Goal: Task Accomplishment & Management: Use online tool/utility

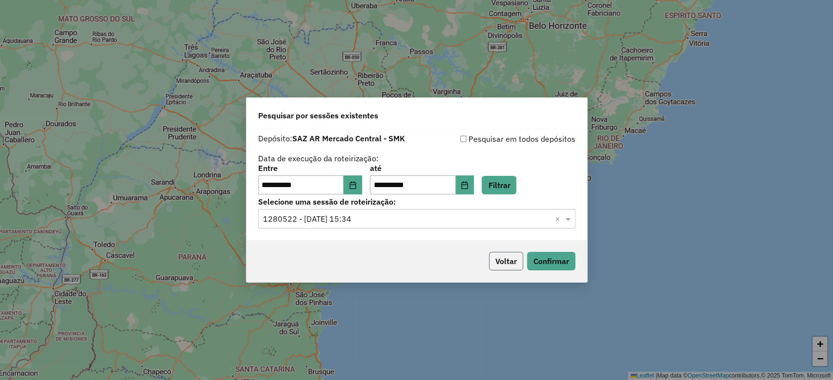
click at [512, 261] on button "Voltar" at bounding box center [506, 261] width 34 height 19
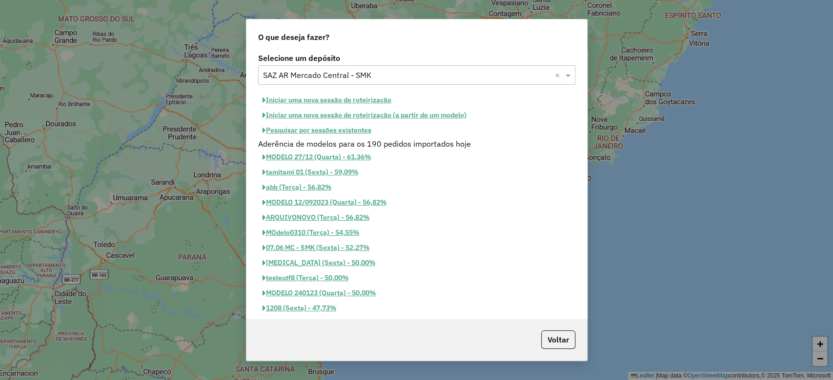
click at [360, 97] on button "Iniciar uma nova sessão de roteirização" at bounding box center [327, 100] width 138 height 15
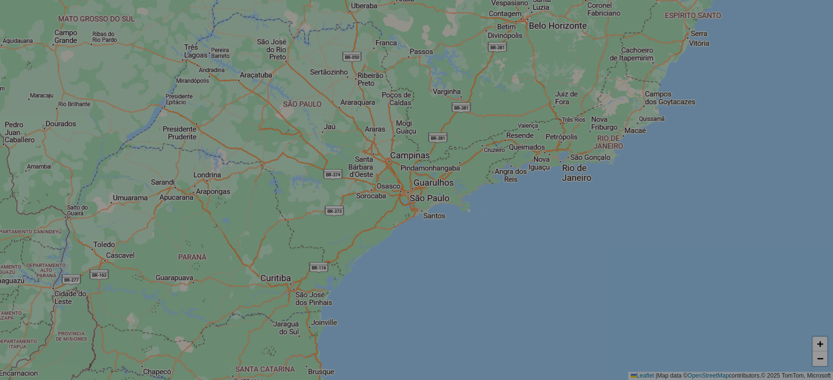
select select "*"
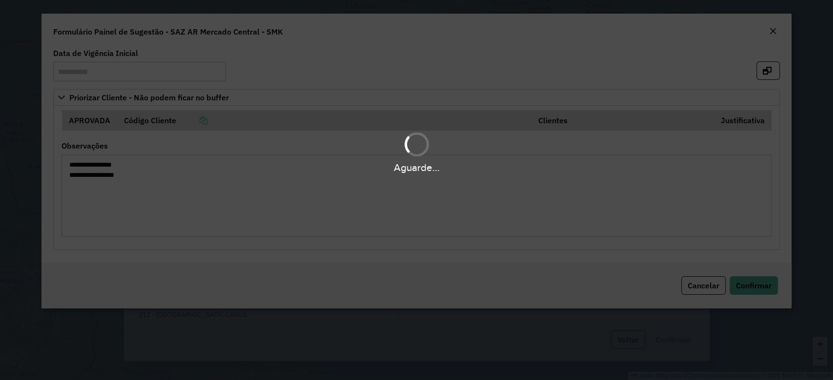
click at [771, 33] on div "Aguarde..." at bounding box center [416, 190] width 833 height 380
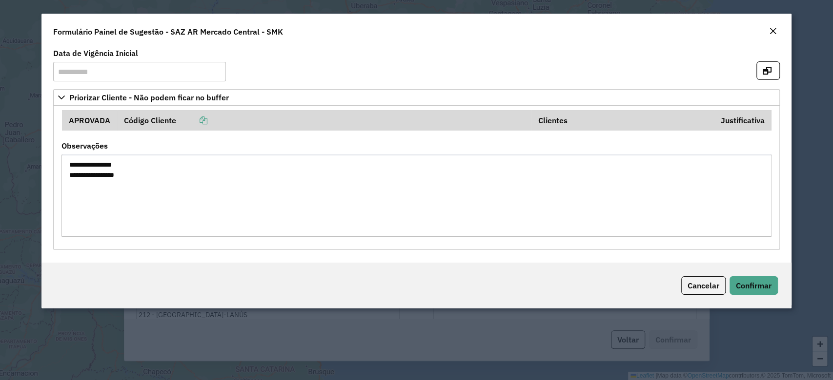
click at [770, 37] on div "Close" at bounding box center [773, 32] width 8 height 12
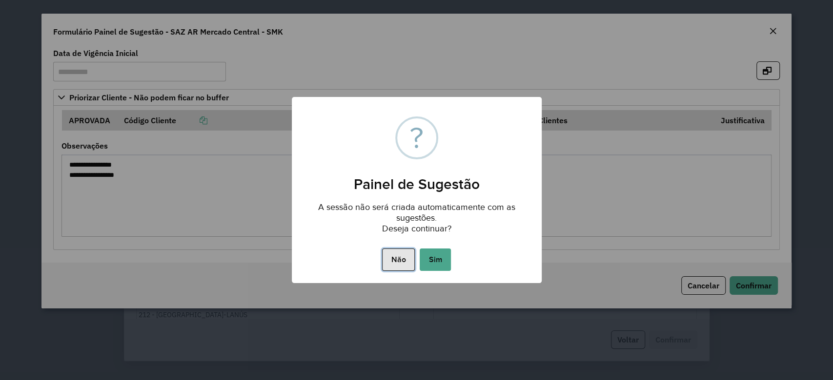
click at [397, 262] on button "Não" at bounding box center [398, 260] width 33 height 22
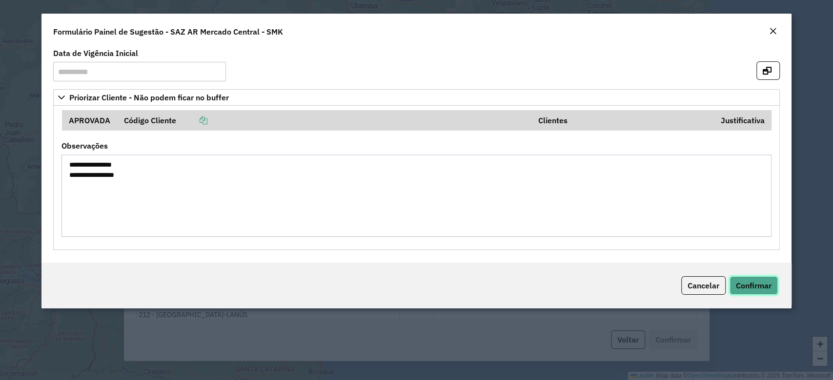
click at [767, 287] on span "Confirmar" at bounding box center [754, 286] width 36 height 10
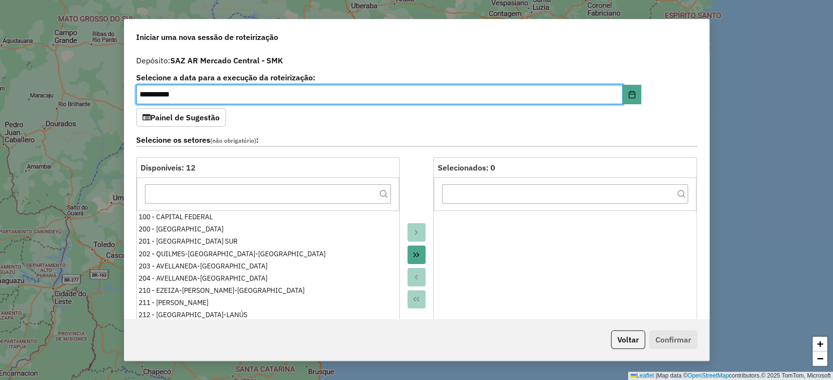
click at [623, 338] on button "Voltar" at bounding box center [628, 340] width 34 height 19
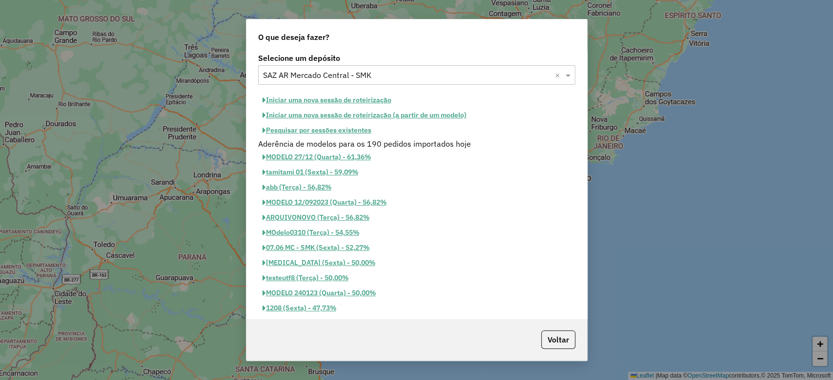
click at [433, 79] on input "text" at bounding box center [407, 76] width 288 height 12
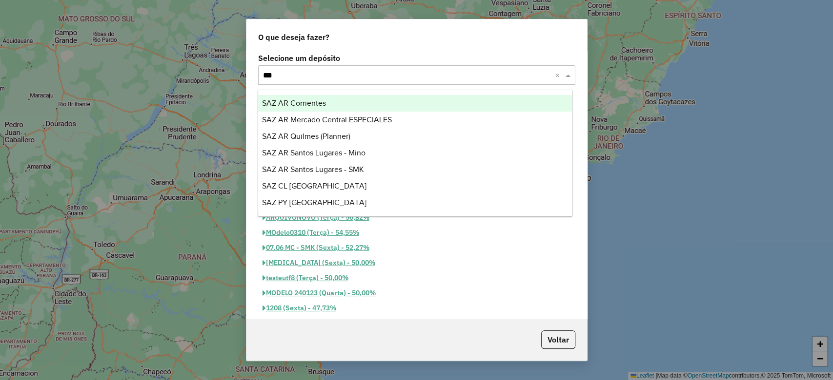
type input "****"
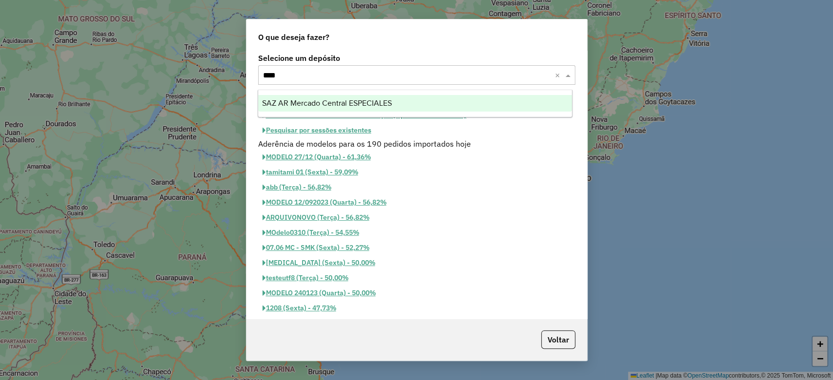
click at [427, 93] on ng-dropdown-panel "SAZ AR Mercado Central ESPECIALES" at bounding box center [415, 104] width 315 height 28
click at [428, 102] on div "SAZ AR Mercado Central ESPECIALES" at bounding box center [415, 103] width 314 height 17
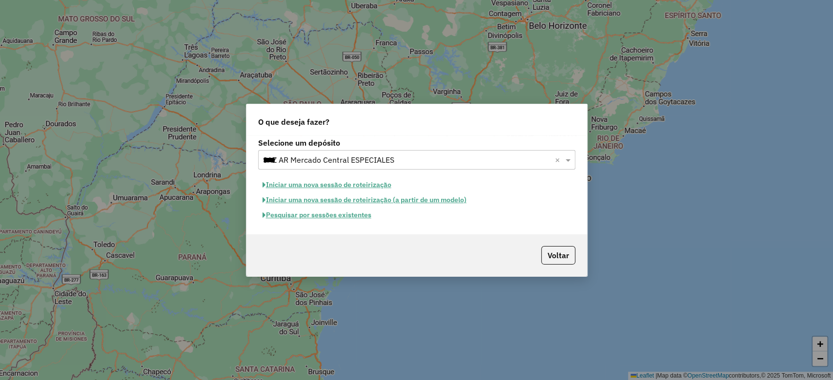
click at [353, 215] on button "Pesquisar por sessões existentes" at bounding box center [317, 215] width 118 height 15
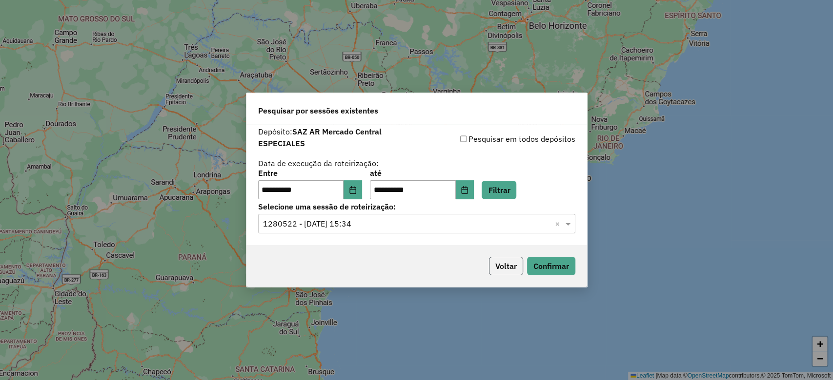
click at [501, 266] on button "Voltar" at bounding box center [506, 266] width 34 height 19
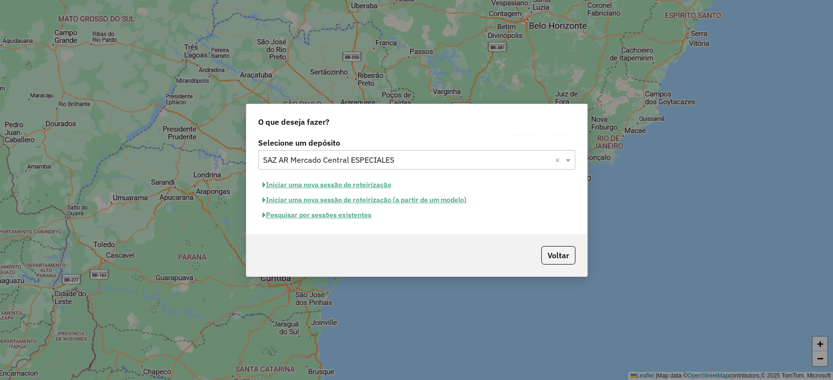
click at [344, 187] on button "Iniciar uma nova sessão de roteirização" at bounding box center [327, 185] width 138 height 15
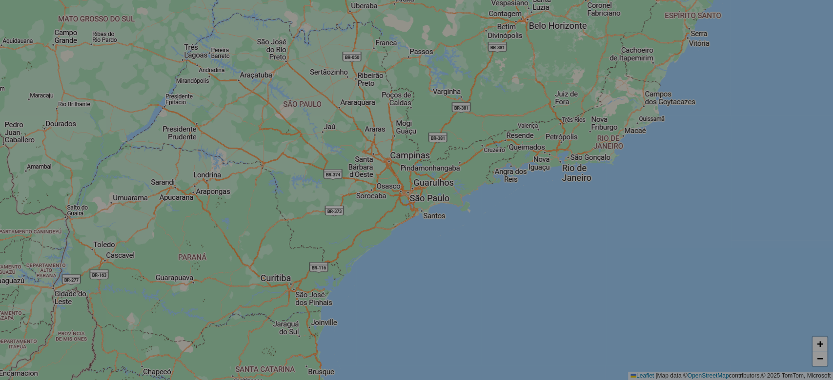
select select "*"
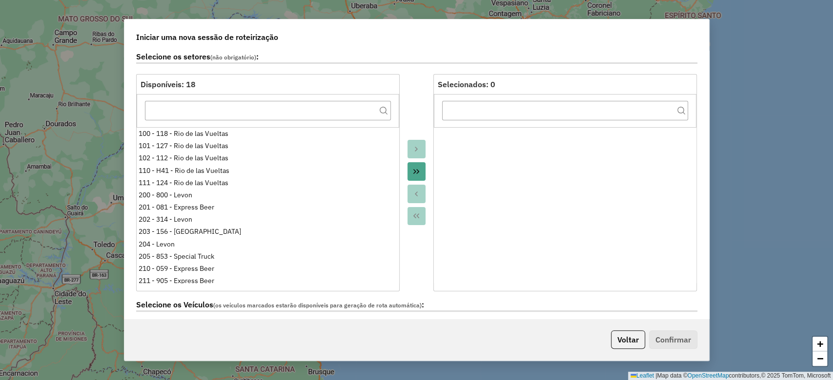
scroll to position [260, 0]
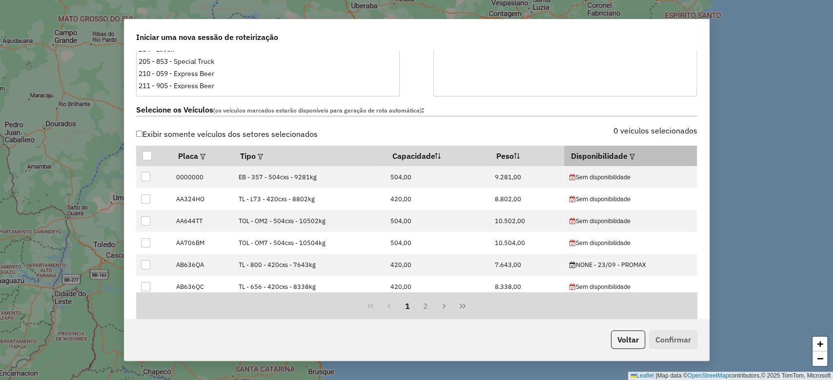
click at [630, 157] on em at bounding box center [631, 156] width 5 height 5
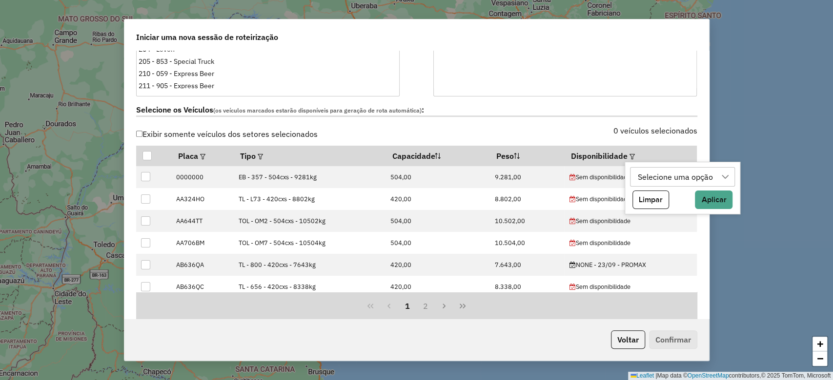
click at [659, 172] on div "Selecione uma opção" at bounding box center [675, 177] width 82 height 19
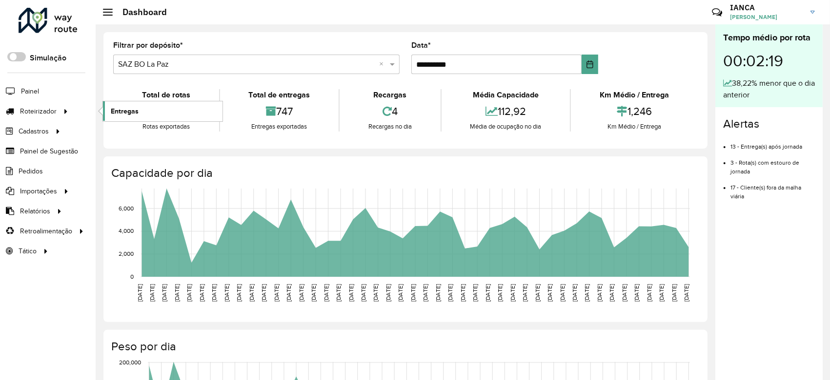
click at [125, 107] on span "Entregas" at bounding box center [125, 111] width 28 height 10
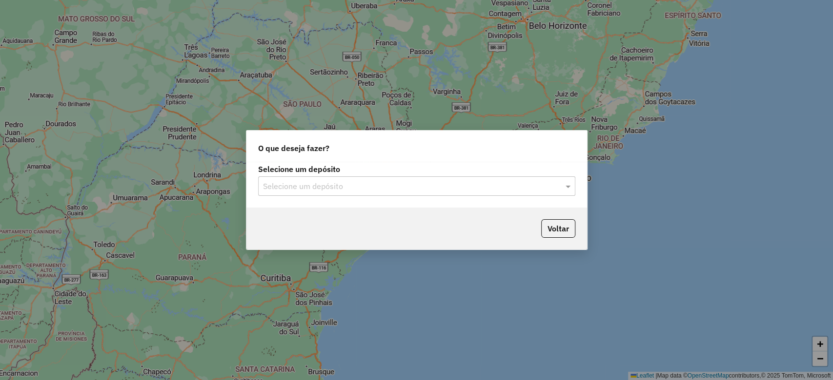
click at [412, 187] on input "text" at bounding box center [407, 187] width 288 height 12
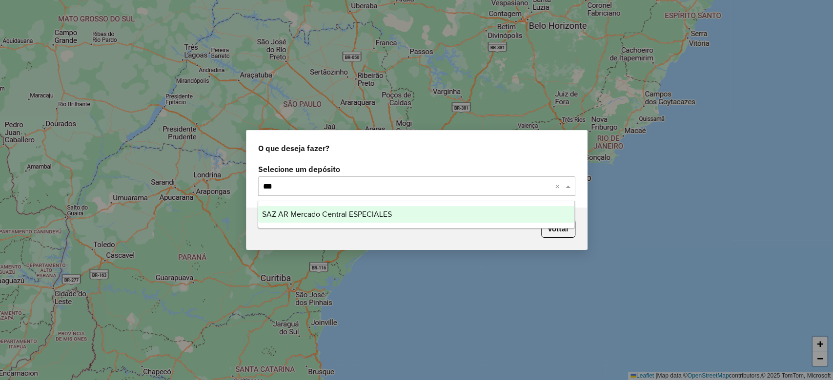
type input "****"
click at [411, 214] on div "SAZ AR Mercado Central ESPECIALES" at bounding box center [416, 214] width 316 height 17
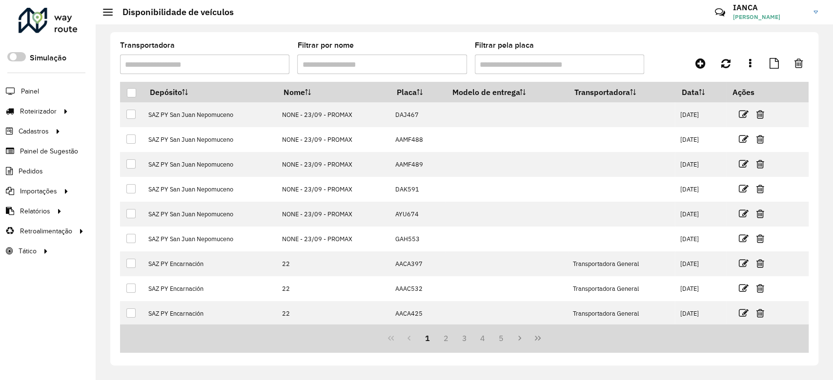
click at [341, 57] on input "Filtrar por nome" at bounding box center [381, 65] width 169 height 20
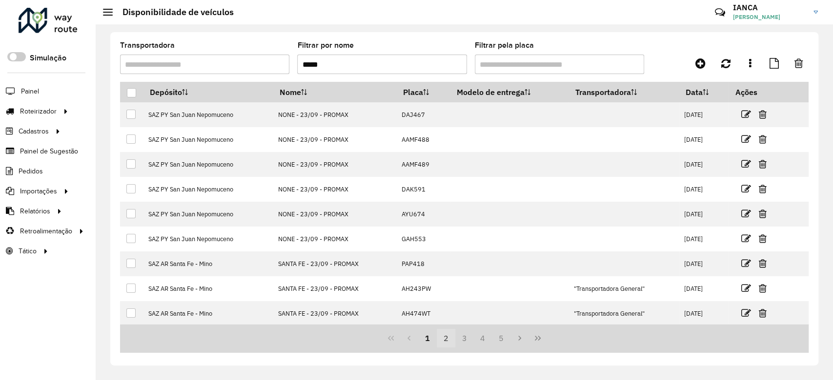
click at [445, 341] on button "2" at bounding box center [446, 338] width 19 height 19
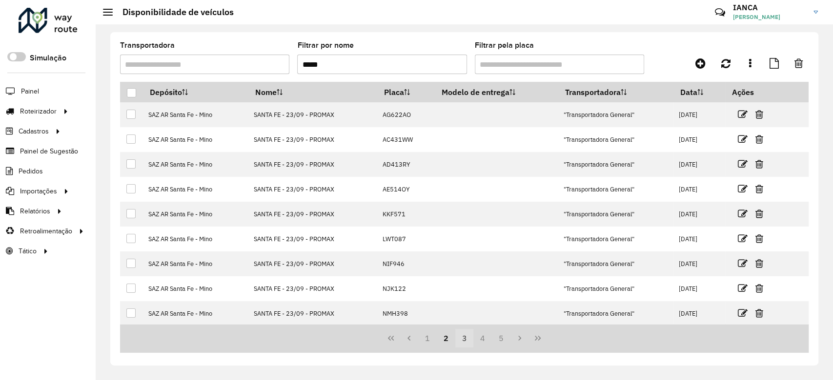
click at [460, 341] on button "3" at bounding box center [464, 338] width 19 height 19
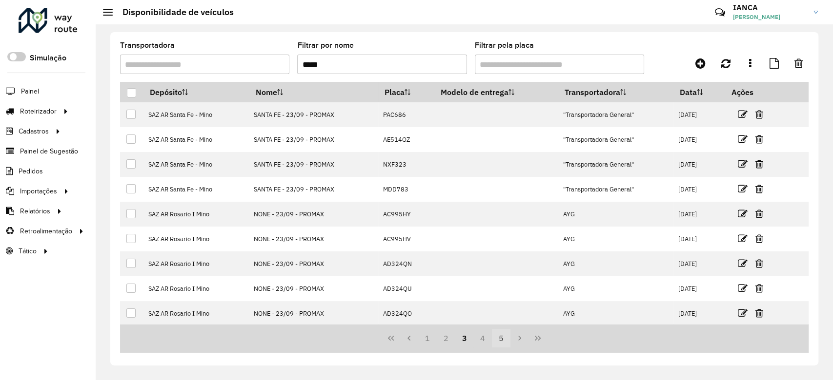
click at [480, 341] on button "4" at bounding box center [482, 338] width 19 height 19
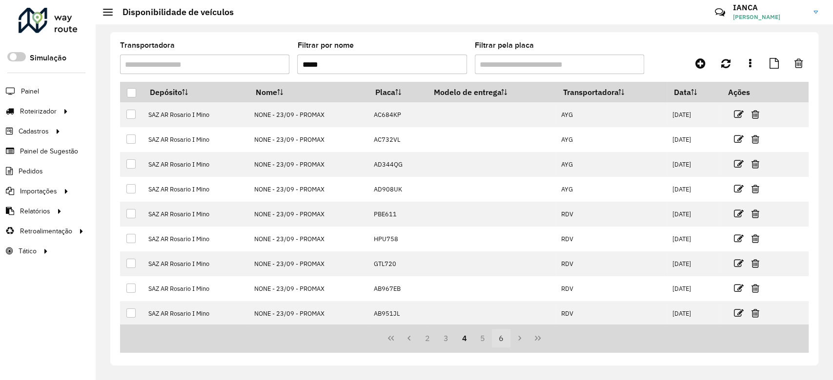
click at [501, 340] on button "6" at bounding box center [501, 338] width 19 height 19
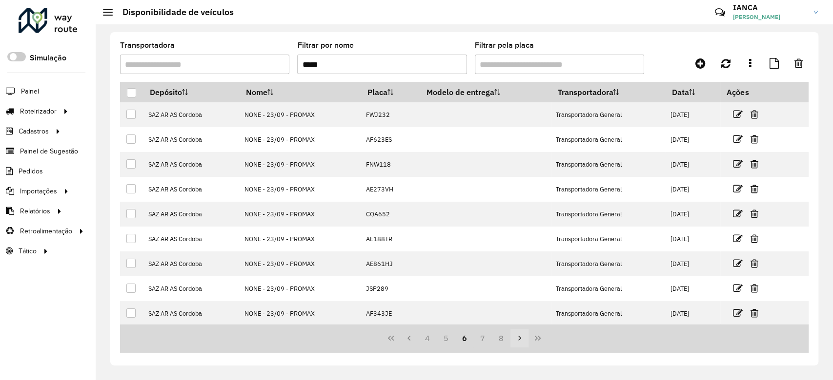
click at [521, 341] on icon "Next Page" at bounding box center [520, 339] width 8 height 8
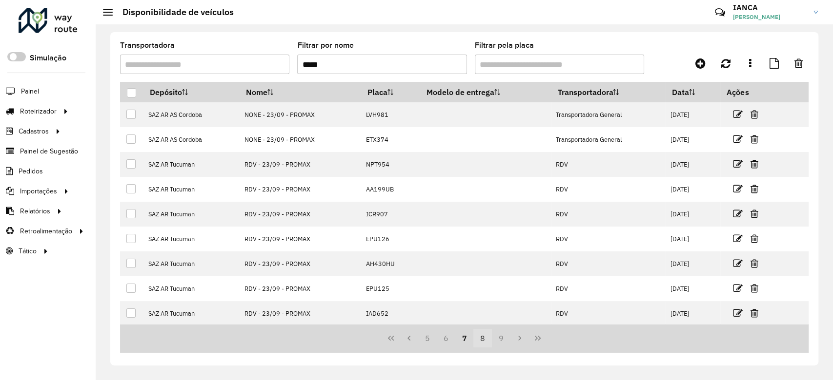
click at [480, 339] on button "8" at bounding box center [482, 338] width 19 height 19
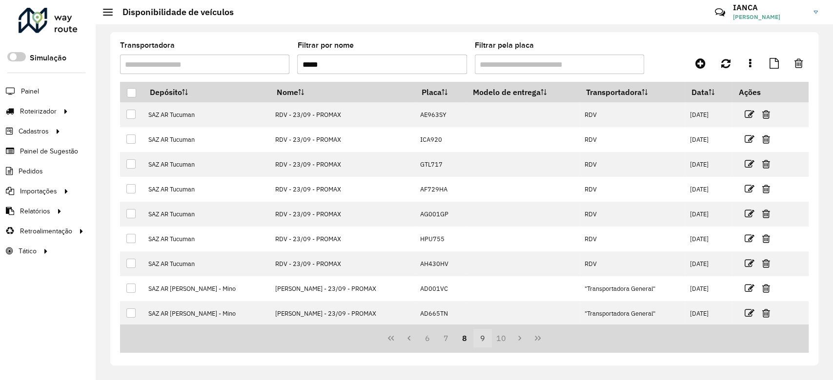
click at [484, 339] on button "9" at bounding box center [482, 338] width 19 height 19
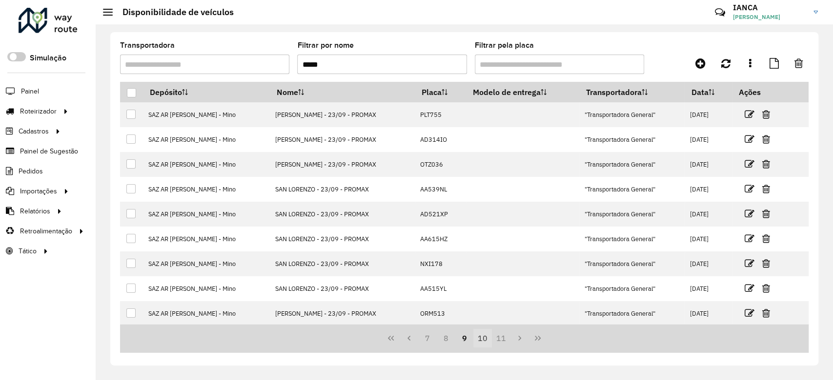
click at [483, 339] on button "10" at bounding box center [482, 338] width 19 height 19
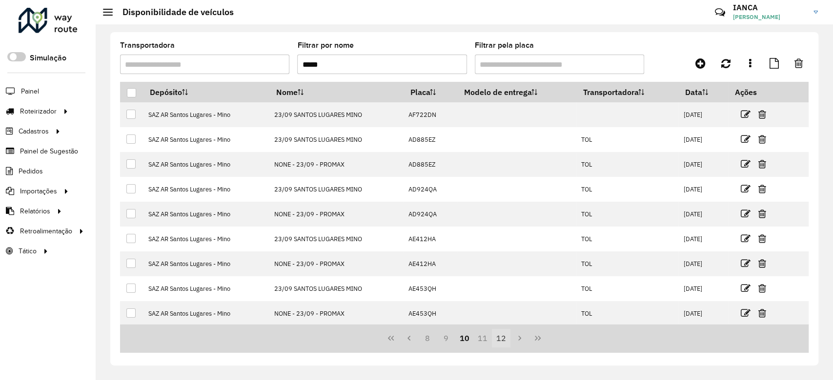
click at [496, 339] on button "12" at bounding box center [501, 338] width 19 height 19
click at [487, 340] on button "13" at bounding box center [482, 338] width 19 height 19
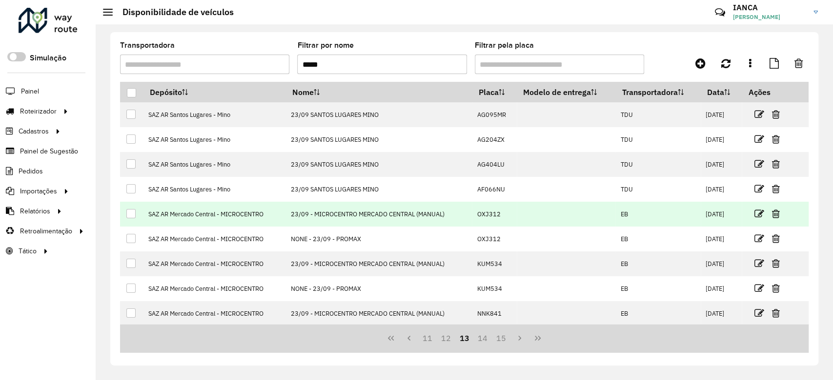
click at [129, 214] on div at bounding box center [130, 213] width 9 height 9
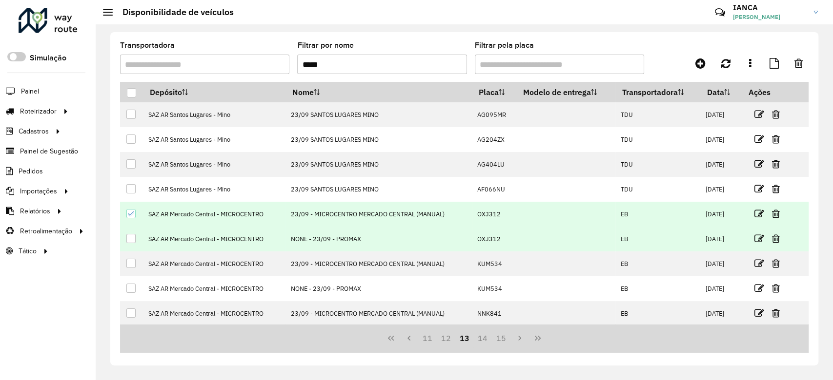
click at [134, 239] on div at bounding box center [130, 238] width 9 height 9
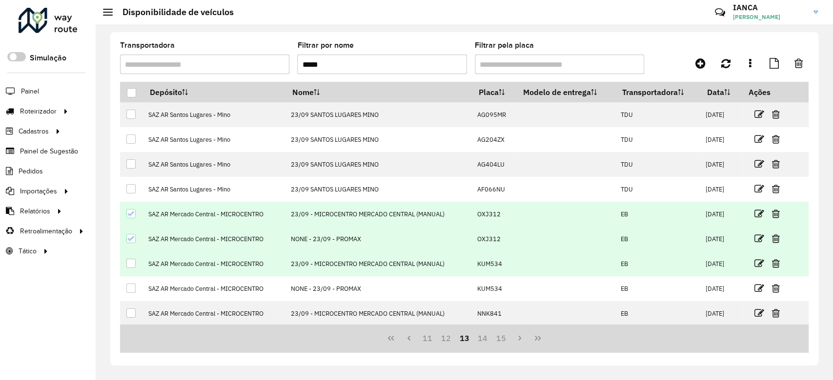
click at [133, 262] on div at bounding box center [130, 263] width 9 height 9
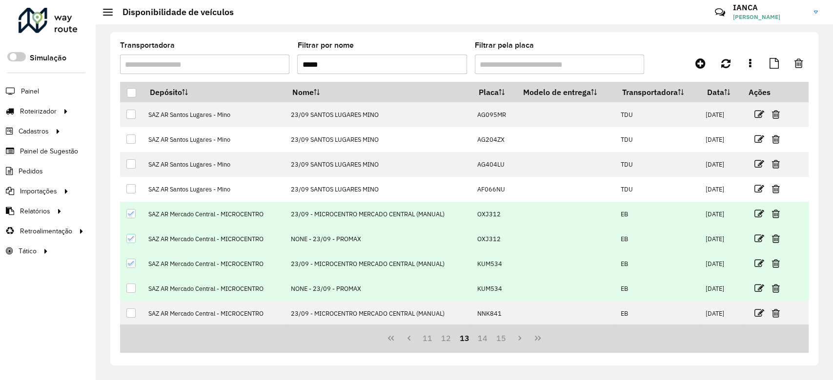
click at [132, 292] on div at bounding box center [130, 288] width 9 height 9
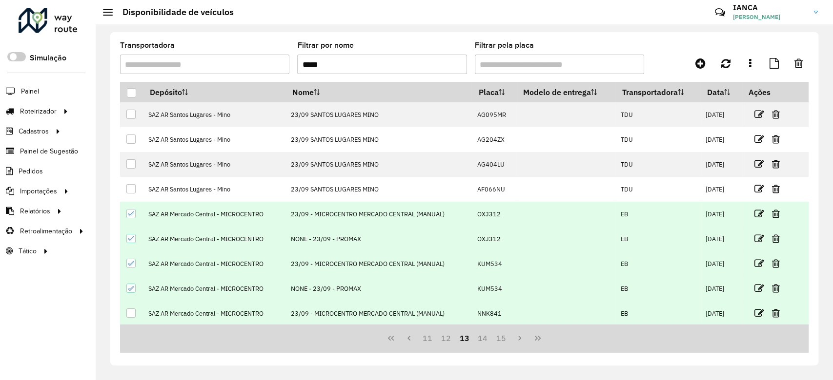
click at [132, 318] on div at bounding box center [130, 313] width 9 height 9
click at [481, 342] on button "14" at bounding box center [482, 338] width 19 height 19
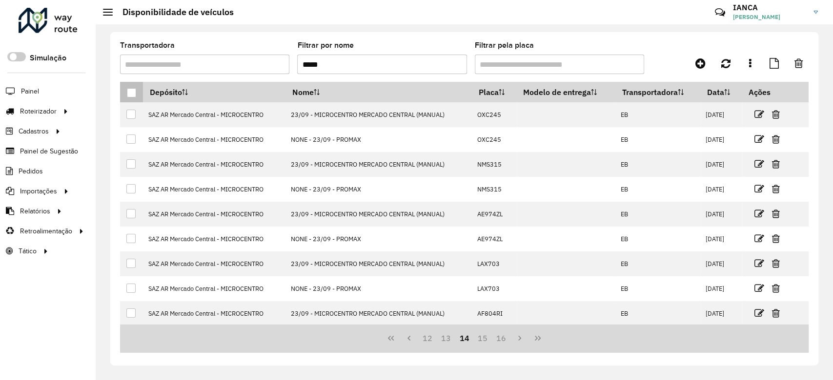
click at [131, 96] on div at bounding box center [131, 92] width 9 height 9
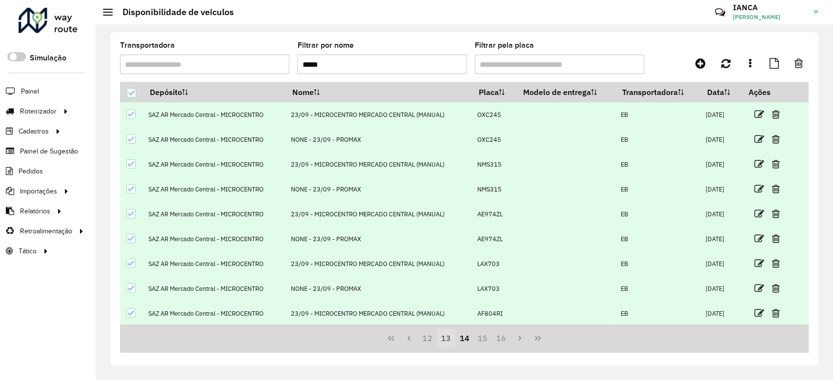
click at [451, 338] on button "13" at bounding box center [446, 338] width 19 height 19
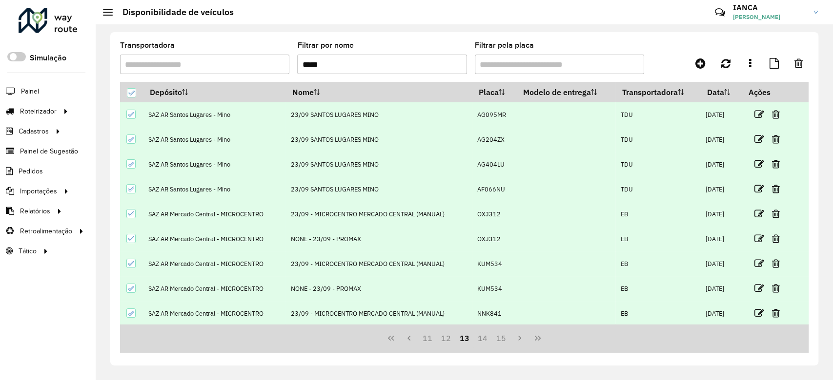
click at [127, 112] on div at bounding box center [130, 114] width 9 height 9
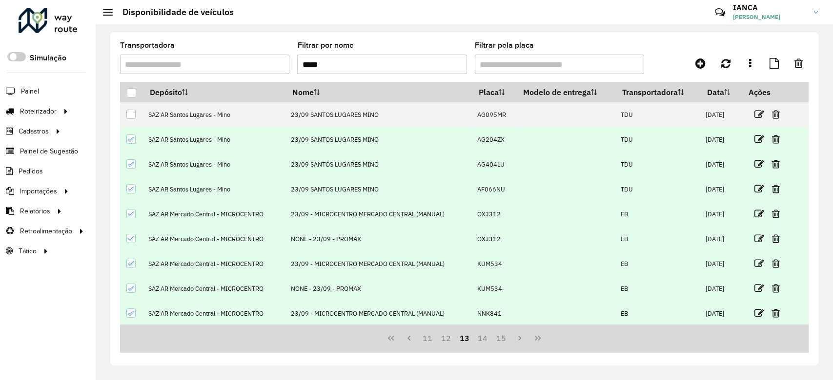
click at [132, 141] on icon at bounding box center [131, 139] width 7 height 7
click at [132, 169] on div at bounding box center [131, 165] width 10 height 10
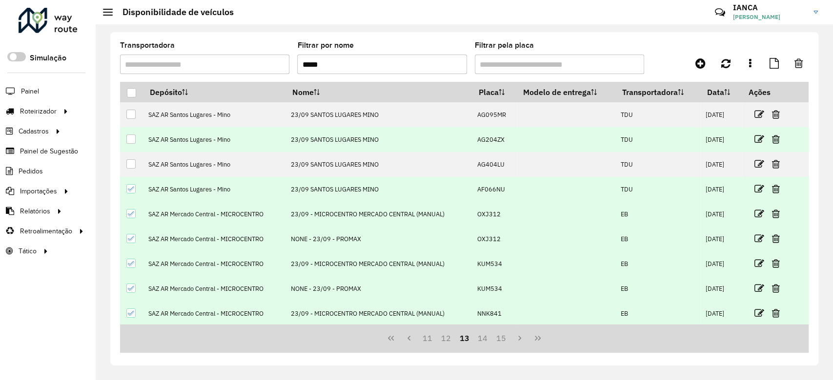
click at [132, 193] on div at bounding box center [130, 188] width 9 height 9
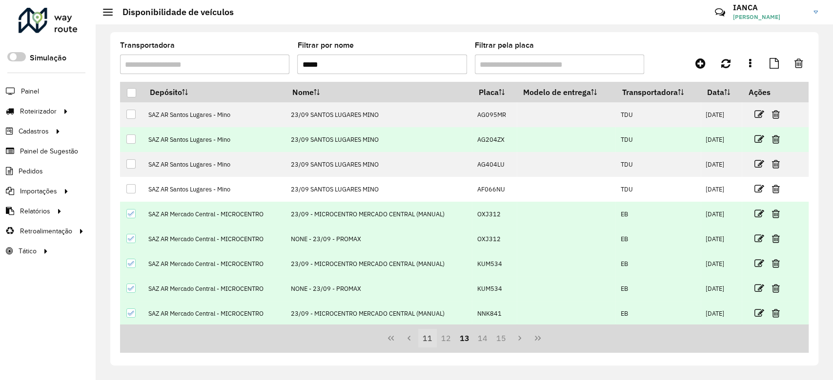
click at [449, 340] on button "12" at bounding box center [446, 338] width 19 height 19
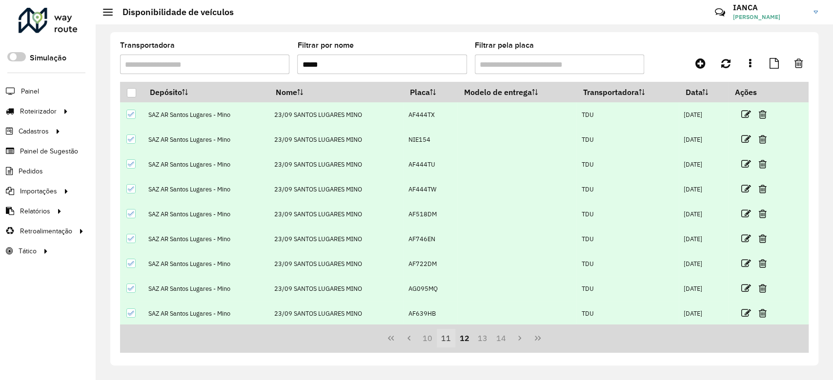
click at [445, 340] on button "11" at bounding box center [446, 338] width 19 height 19
click at [130, 93] on div at bounding box center [131, 92] width 9 height 9
click at [130, 93] on icon at bounding box center [131, 93] width 7 height 7
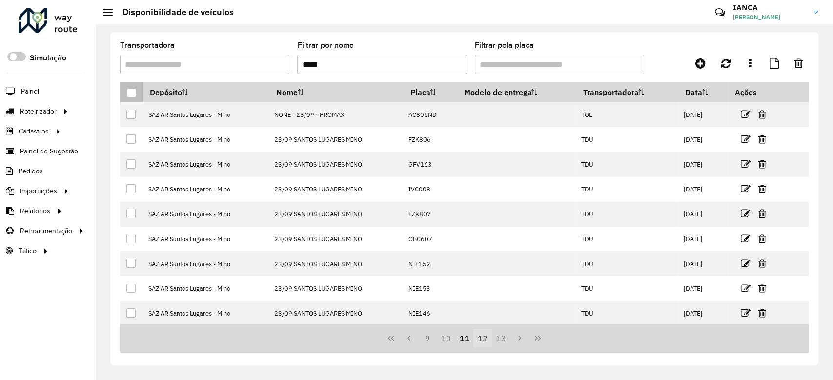
click at [478, 340] on button "12" at bounding box center [482, 338] width 19 height 19
drag, startPoint x: 482, startPoint y: 341, endPoint x: 420, endPoint y: 329, distance: 63.0
click at [482, 341] on button "13" at bounding box center [482, 338] width 19 height 19
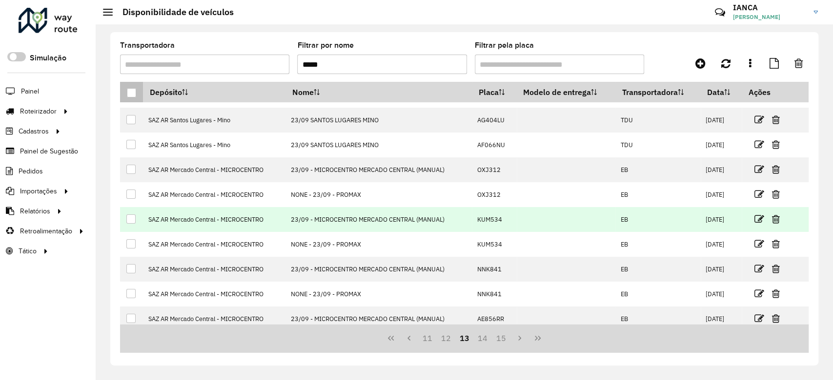
scroll to position [65, 0]
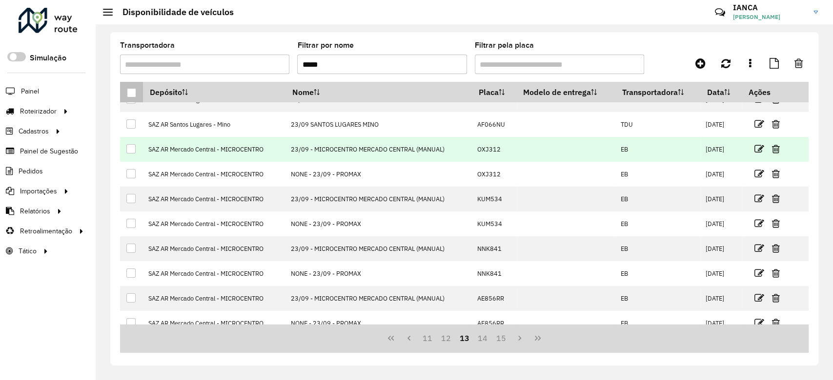
drag, startPoint x: 150, startPoint y: 150, endPoint x: 269, endPoint y: 153, distance: 119.1
click at [269, 153] on td "SAZ AR Mercado Central - MICROCENTRO" at bounding box center [214, 149] width 142 height 25
drag, startPoint x: 285, startPoint y: 149, endPoint x: 445, endPoint y: 150, distance: 160.0
click at [445, 150] on td "23/09 - MICROCENTRO MERCADO CENTRAL (MANUAL)" at bounding box center [378, 149] width 186 height 25
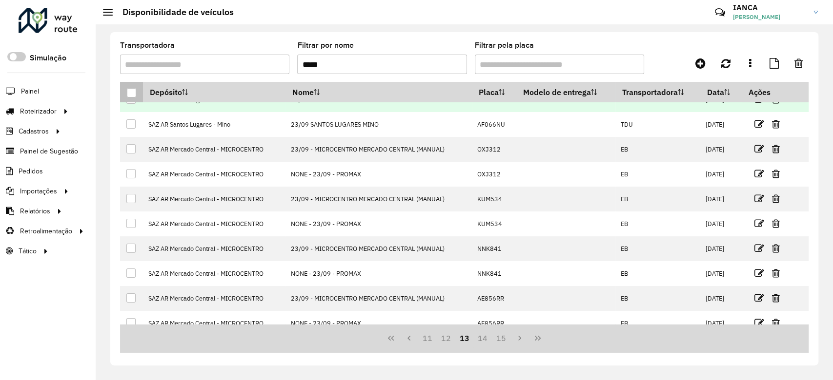
copy td "23/09 - MICROCENTRO MERCADO CENTRAL (MANUAL)"
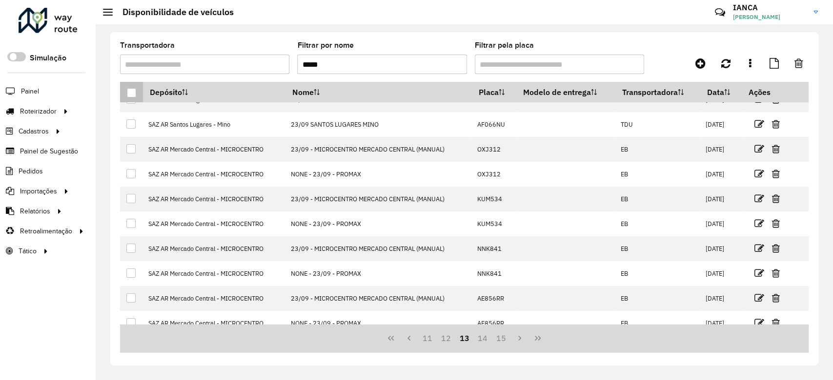
click at [353, 56] on input "*****" at bounding box center [381, 65] width 169 height 20
drag, startPoint x: 344, startPoint y: 60, endPoint x: 285, endPoint y: 64, distance: 59.2
click at [286, 63] on formly-group "Transportadora Filtrar por nome ***** Filtrar pela placa" at bounding box center [374, 62] width 508 height 40
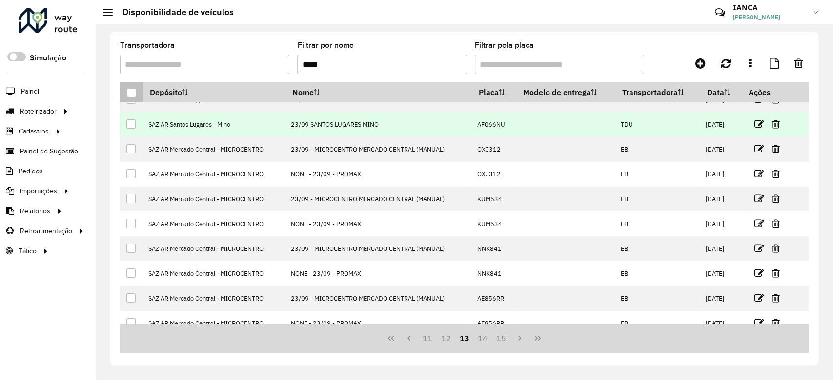
paste input "**********"
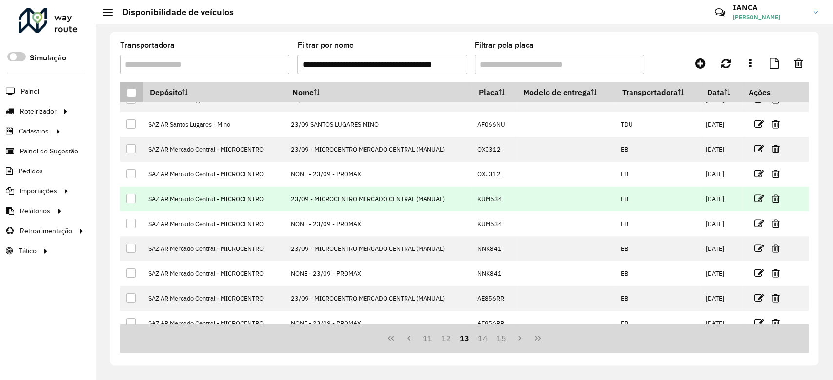
scroll to position [0, 34]
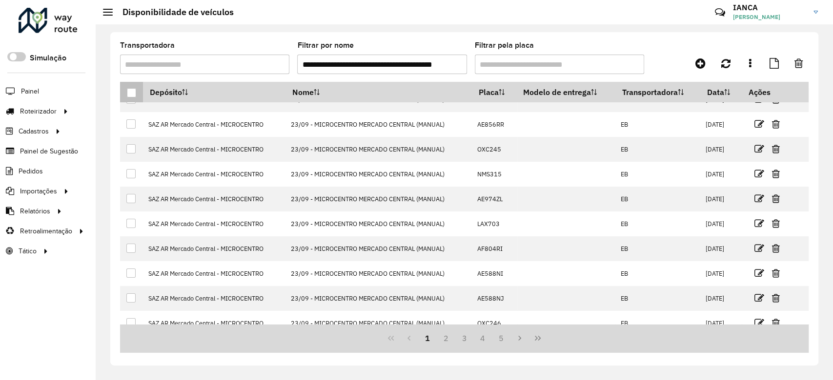
click at [133, 95] on div at bounding box center [131, 92] width 9 height 9
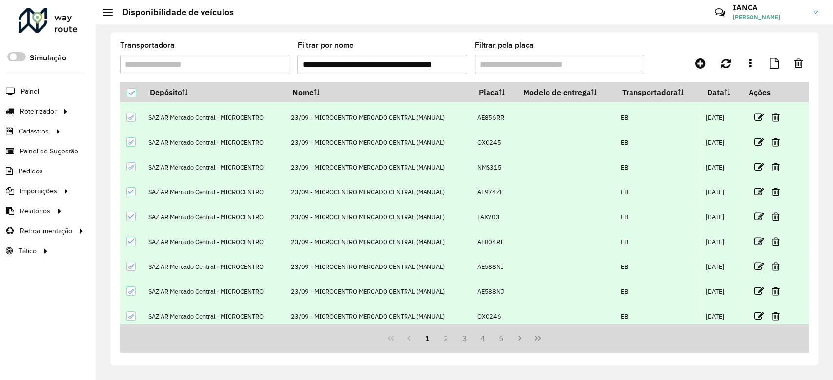
scroll to position [76, 0]
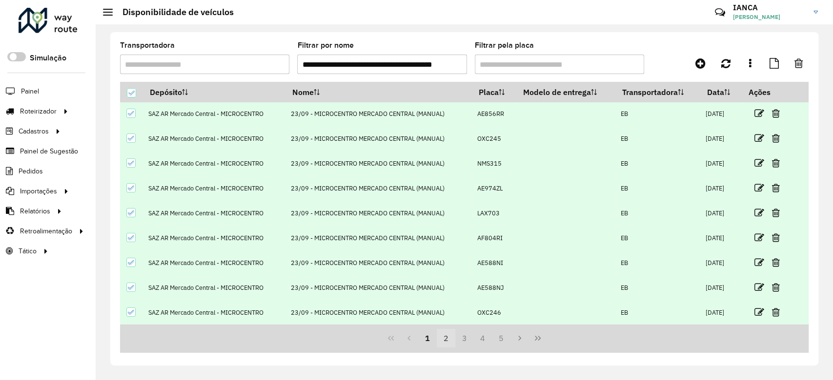
click at [449, 335] on button "2" at bounding box center [446, 338] width 19 height 19
click at [465, 338] on button "3" at bounding box center [464, 338] width 19 height 19
drag, startPoint x: 482, startPoint y: 340, endPoint x: 519, endPoint y: 345, distance: 37.5
click at [482, 340] on button "4" at bounding box center [482, 338] width 19 height 19
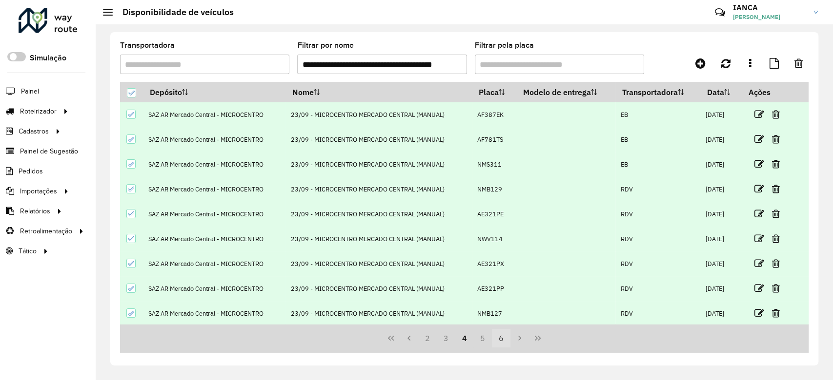
click at [501, 337] on button "6" at bounding box center [501, 338] width 19 height 19
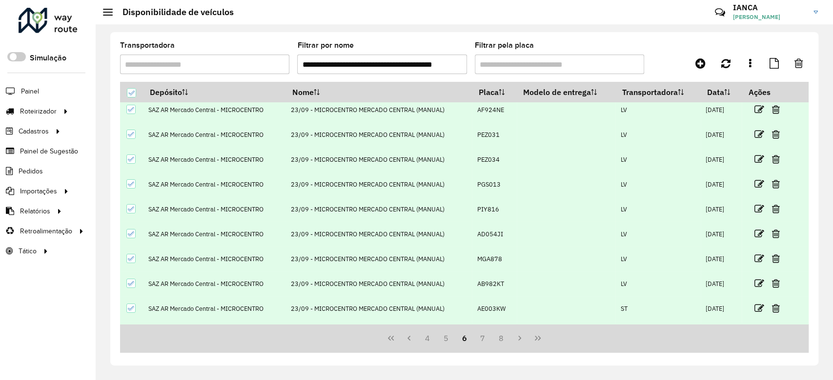
scroll to position [76, 0]
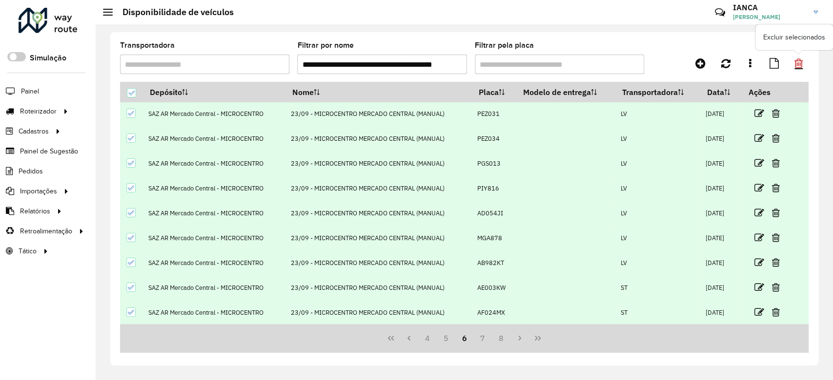
click at [800, 60] on icon at bounding box center [798, 63] width 8 height 11
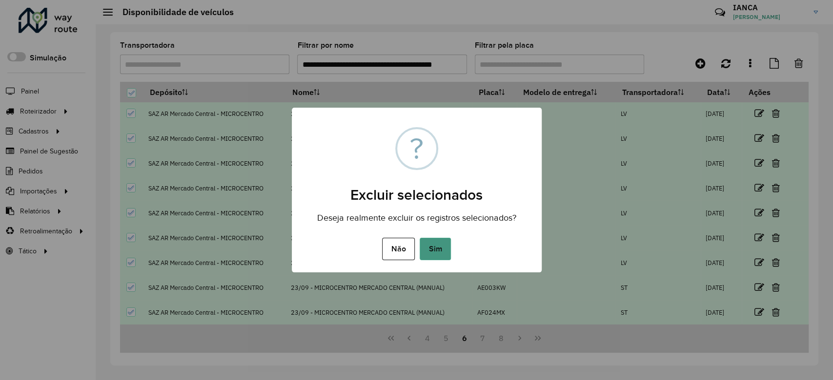
click at [435, 244] on button "Sim" at bounding box center [435, 249] width 31 height 22
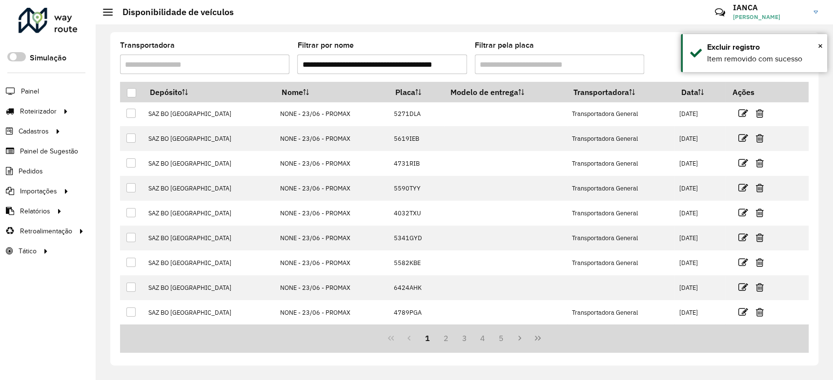
drag, startPoint x: 350, startPoint y: 62, endPoint x: 382, endPoint y: 67, distance: 33.0
click at [350, 63] on input "**********" at bounding box center [381, 65] width 169 height 20
click at [357, 63] on input "**********" at bounding box center [381, 65] width 169 height 20
click at [356, 63] on input "**********" at bounding box center [381, 65] width 169 height 20
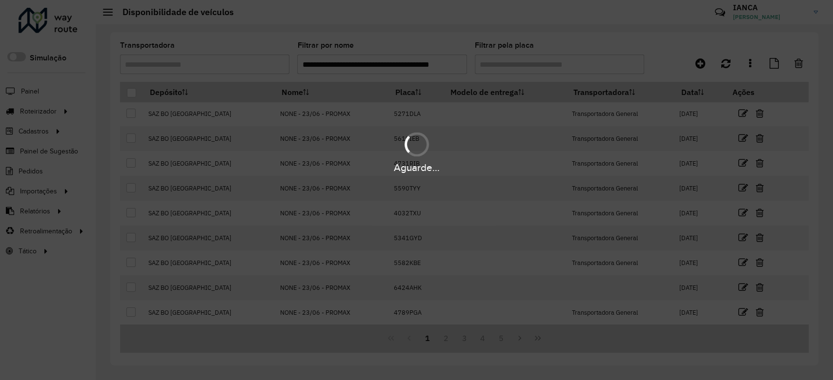
scroll to position [0, 0]
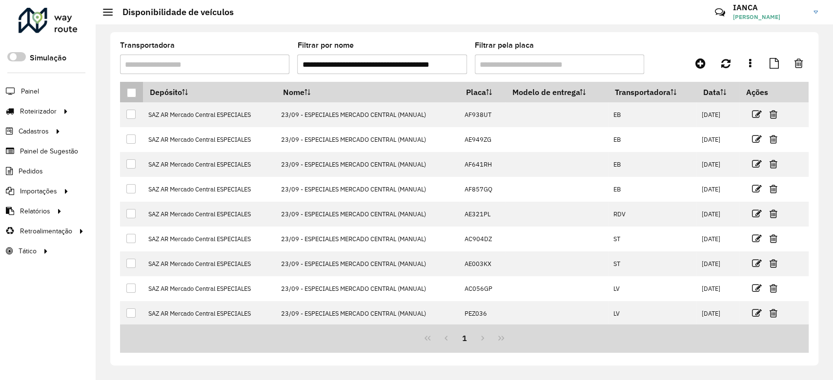
click at [135, 93] on div at bounding box center [131, 92] width 9 height 9
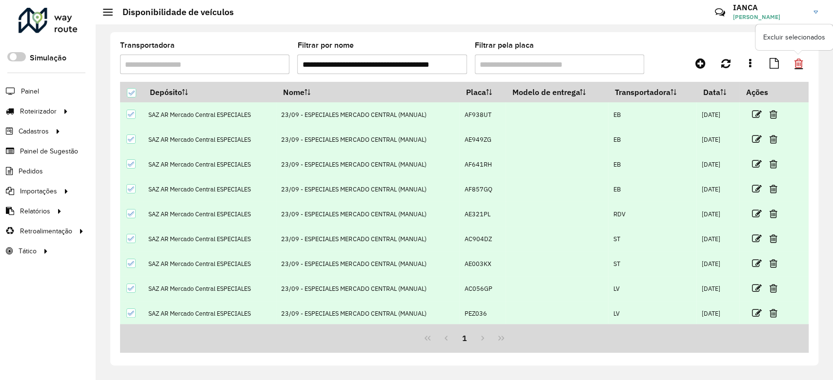
click at [802, 60] on icon at bounding box center [798, 63] width 8 height 11
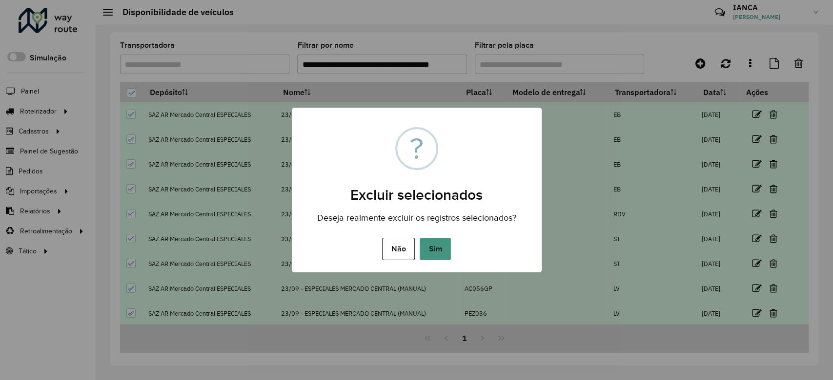
click at [431, 249] on button "Sim" at bounding box center [435, 249] width 31 height 22
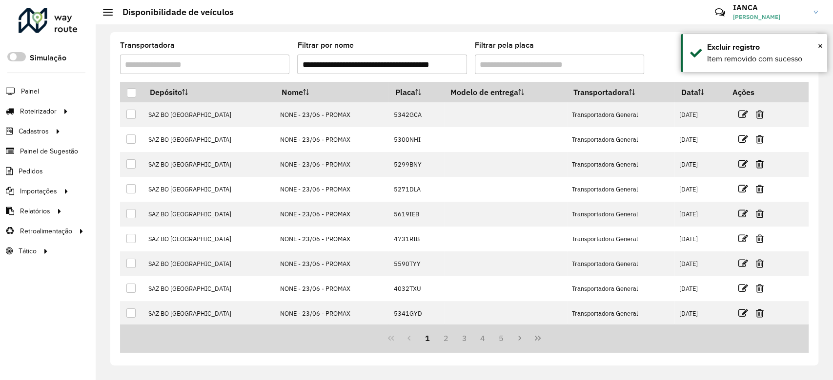
click at [429, 68] on input "**********" at bounding box center [381, 65] width 169 height 20
click at [350, 62] on input "**********" at bounding box center [381, 65] width 169 height 20
click at [349, 62] on input "**********" at bounding box center [381, 65] width 169 height 20
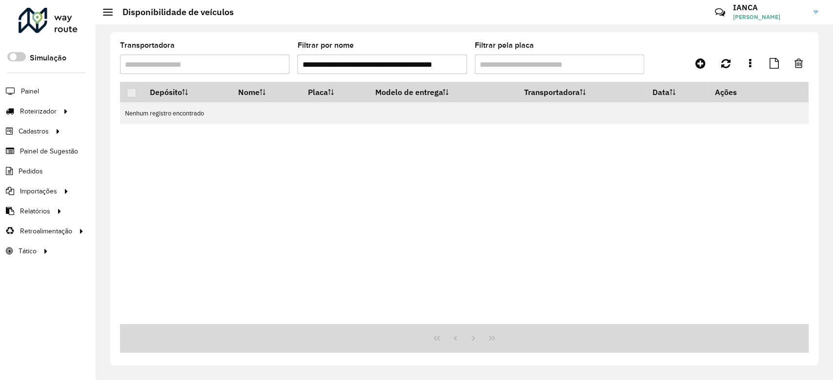
scroll to position [0, 34]
drag, startPoint x: 385, startPoint y: 62, endPoint x: 523, endPoint y: 67, distance: 137.7
click at [521, 67] on formly-group "**********" at bounding box center [374, 62] width 508 height 40
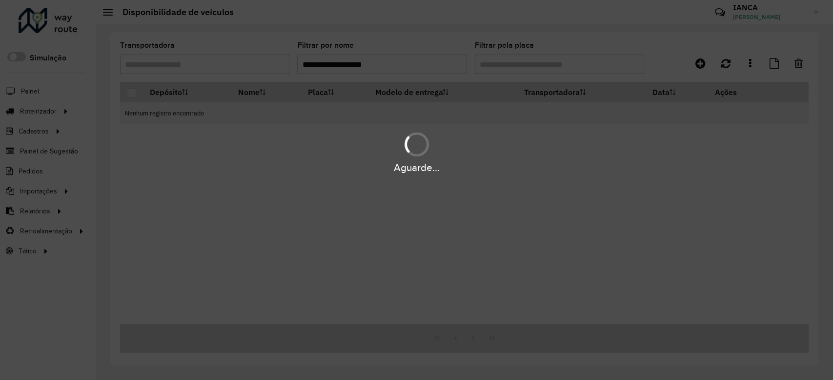
drag, startPoint x: 391, startPoint y: 64, endPoint x: 375, endPoint y: 63, distance: 16.6
click at [370, 63] on div "Aguarde..." at bounding box center [416, 190] width 833 height 380
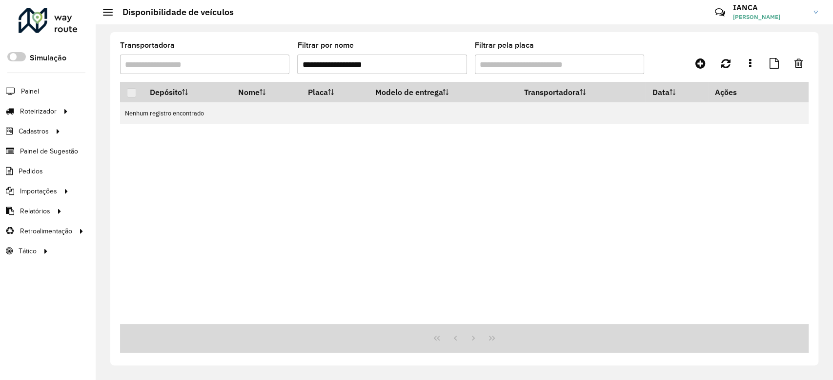
drag, startPoint x: 330, startPoint y: 60, endPoint x: 386, endPoint y: 64, distance: 56.7
click at [385, 65] on input "**********" at bounding box center [381, 65] width 169 height 20
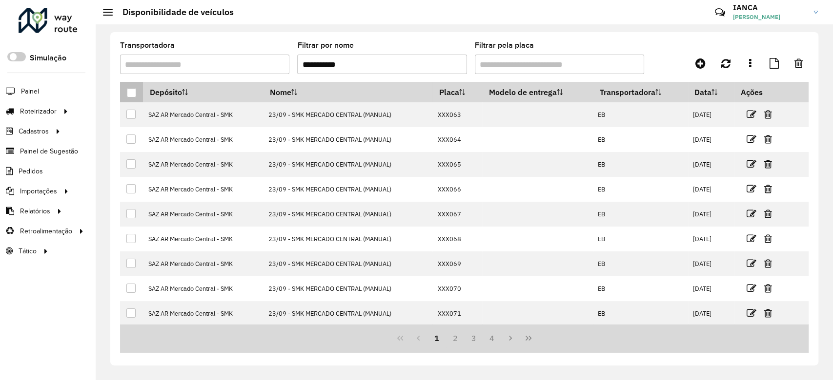
type input "**********"
click at [132, 90] on div at bounding box center [131, 92] width 9 height 9
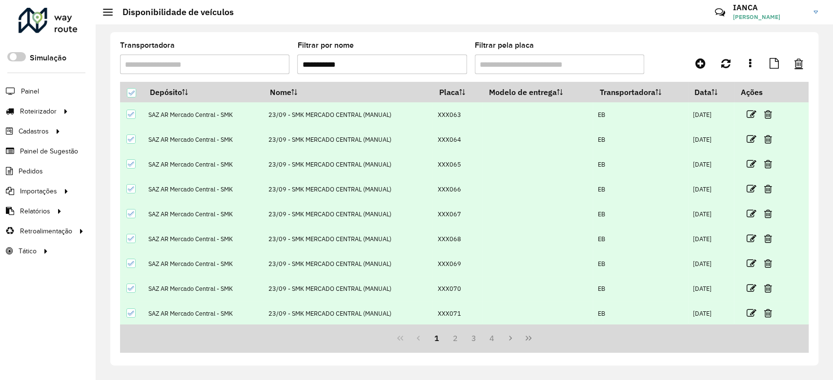
click at [795, 57] on link at bounding box center [798, 64] width 20 height 18
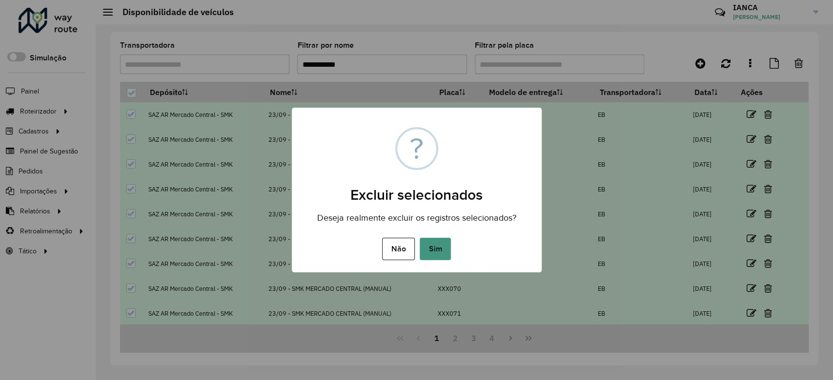
click at [435, 248] on button "Sim" at bounding box center [435, 249] width 31 height 22
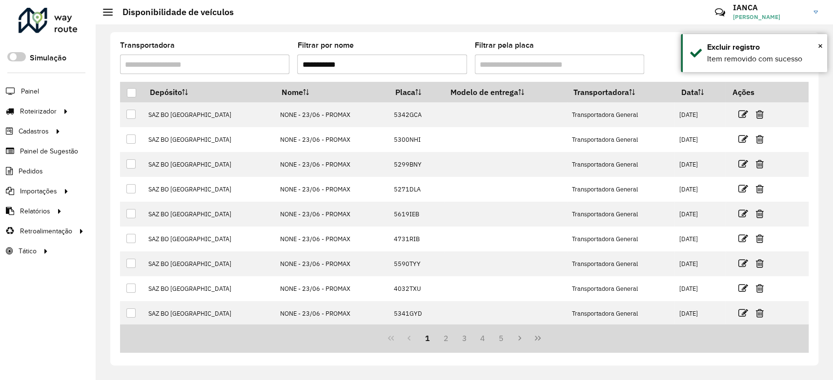
drag, startPoint x: 367, startPoint y: 64, endPoint x: 267, endPoint y: 58, distance: 99.7
click at [267, 58] on formly-group "**********" at bounding box center [374, 62] width 508 height 40
